Goal: Find specific page/section: Find specific page/section

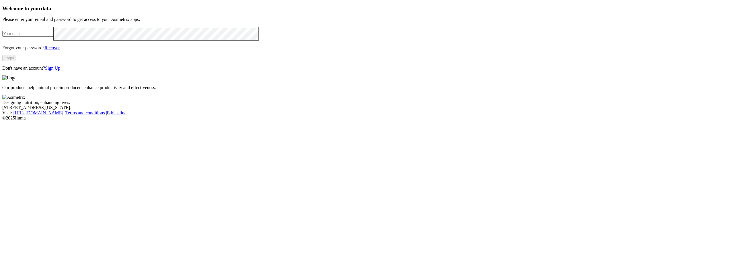
type input "[PERSON_NAME][EMAIL_ADDRESS][PERSON_NAME][DOMAIN_NAME]"
click at [16, 61] on button "Login" at bounding box center [9, 58] width 14 height 6
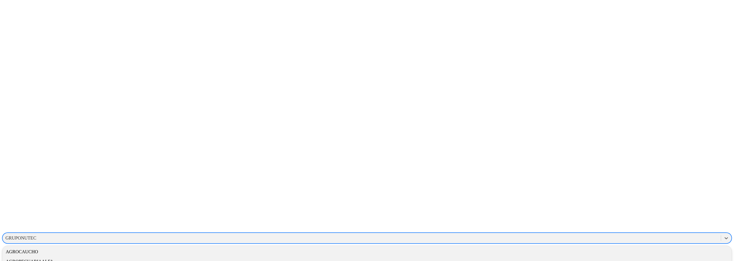
click at [649, 234] on div "GRUPONUTEC" at bounding box center [362, 238] width 718 height 9
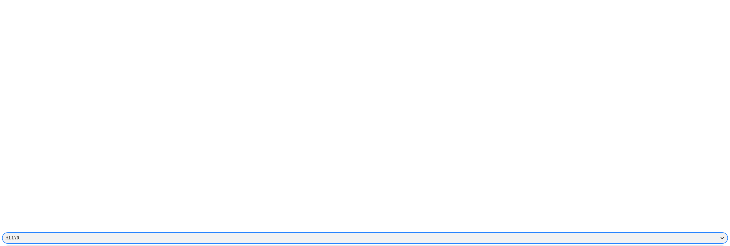
click at [719, 235] on icon at bounding box center [722, 238] width 6 height 6
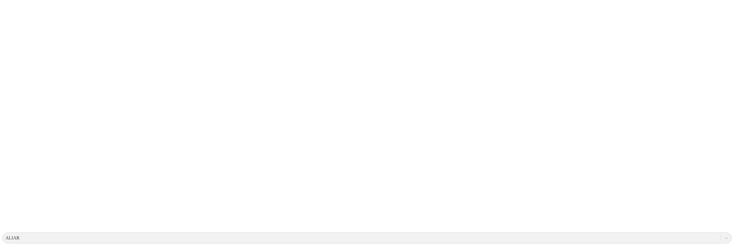
click at [725, 237] on icon at bounding box center [726, 238] width 3 height 2
